Goal: Find specific page/section: Find specific page/section

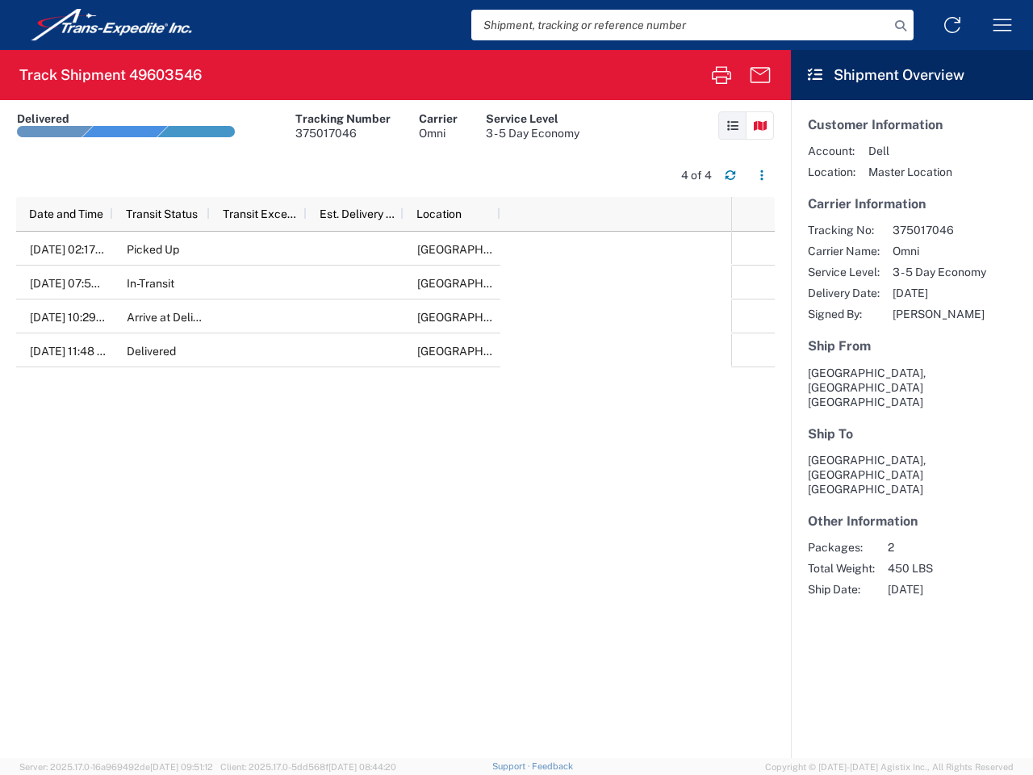
click at [680, 25] on input "search" at bounding box center [680, 25] width 418 height 31
click at [901, 26] on icon at bounding box center [901, 26] width 23 height 23
click at [953, 25] on icon at bounding box center [953, 25] width 26 height 26
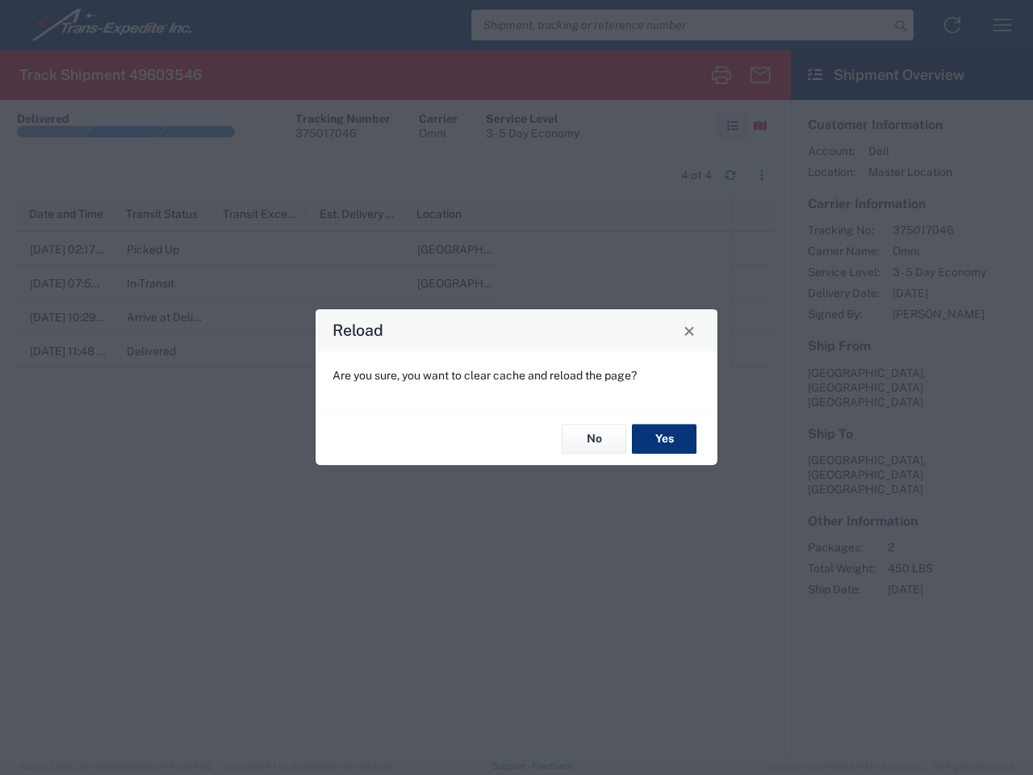
click at [1003, 25] on div "Reload Are you sure, you want to clear cache and reload the page? No Yes" at bounding box center [516, 387] width 1033 height 775
click at [722, 75] on div "Reload Are you sure, you want to clear cache and reload the page? No Yes" at bounding box center [516, 387] width 1033 height 775
click at [760, 75] on div "Reload Are you sure, you want to clear cache and reload the page? No Yes" at bounding box center [516, 387] width 1033 height 775
click at [732, 125] on div "Reload Are you sure, you want to clear cache and reload the page? No Yes" at bounding box center [516, 387] width 1033 height 775
click at [760, 125] on div "Reload Are you sure, you want to clear cache and reload the page? No Yes" at bounding box center [516, 387] width 1033 height 775
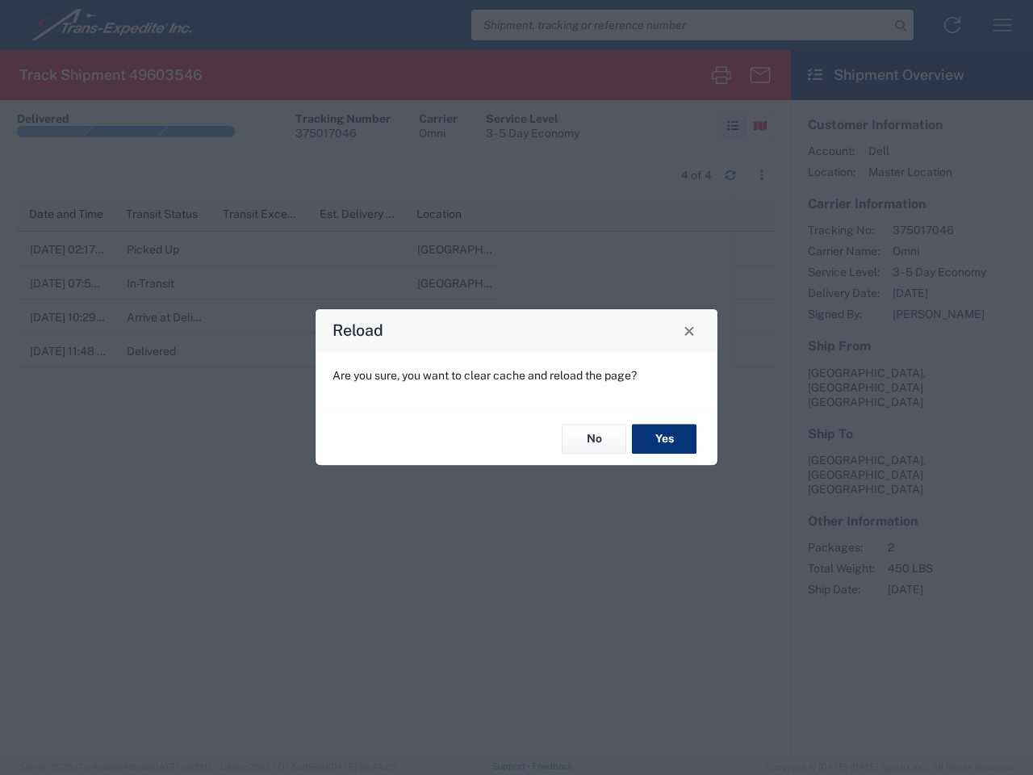
click at [731, 175] on div "Reload Are you sure, you want to clear cache and reload the page? No Yes" at bounding box center [516, 387] width 1033 height 775
click at [762, 175] on div "Reload Are you sure, you want to clear cache and reload the page? No Yes" at bounding box center [516, 387] width 1033 height 775
